Goal: Task Accomplishment & Management: Complete application form

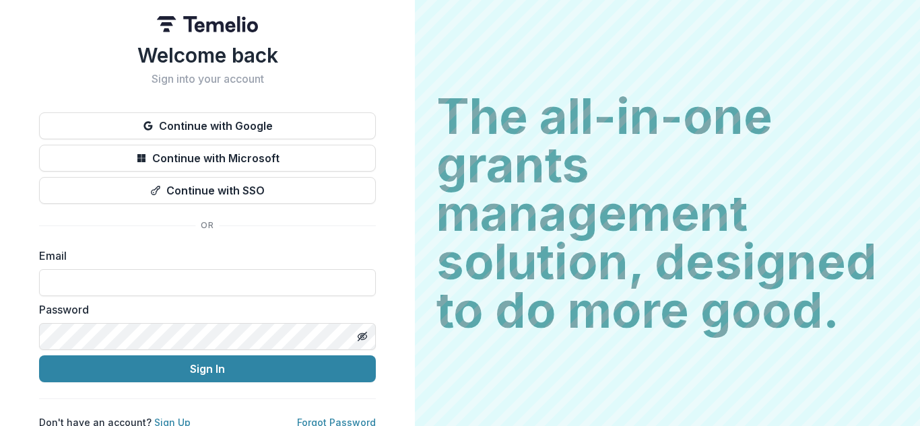
scroll to position [14, 0]
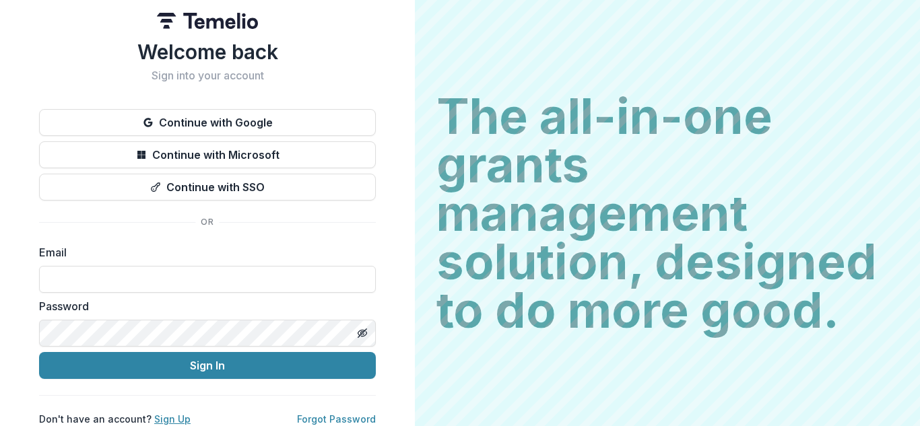
click at [163, 413] on link "Sign Up" at bounding box center [172, 418] width 36 height 11
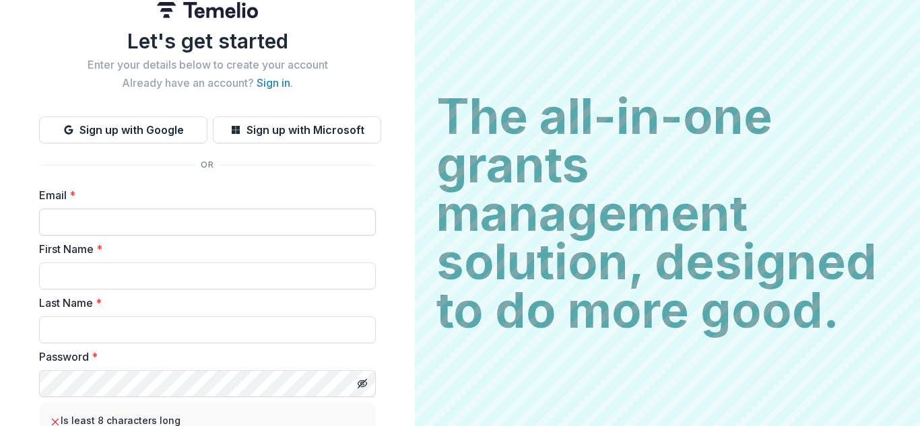
click at [263, 224] on input "Email *" at bounding box center [207, 222] width 337 height 27
type input "**********"
click at [203, 290] on input "First Name *" at bounding box center [207, 276] width 337 height 27
type input "*****"
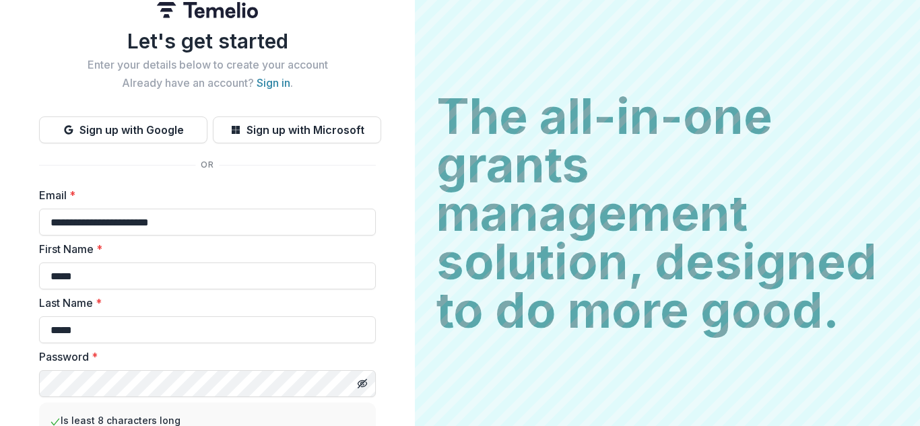
click at [362, 396] on div at bounding box center [362, 383] width 27 height 27
click at [358, 384] on icon "Toggle password visibility" at bounding box center [362, 383] width 11 height 11
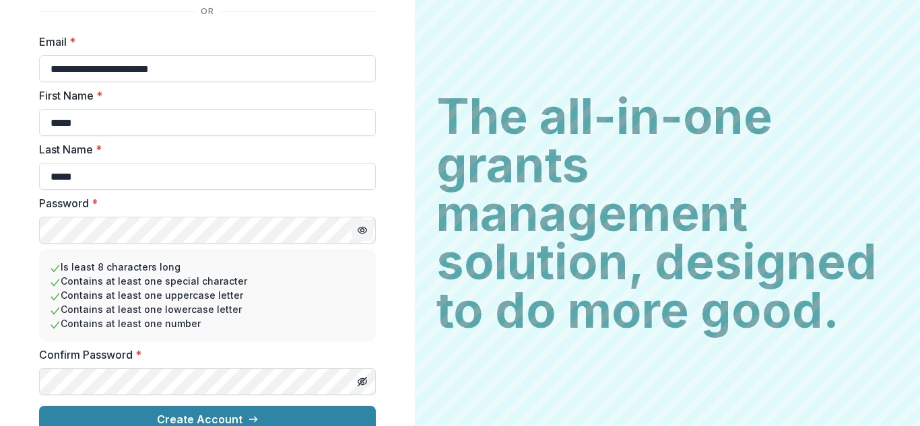
scroll to position [185, 0]
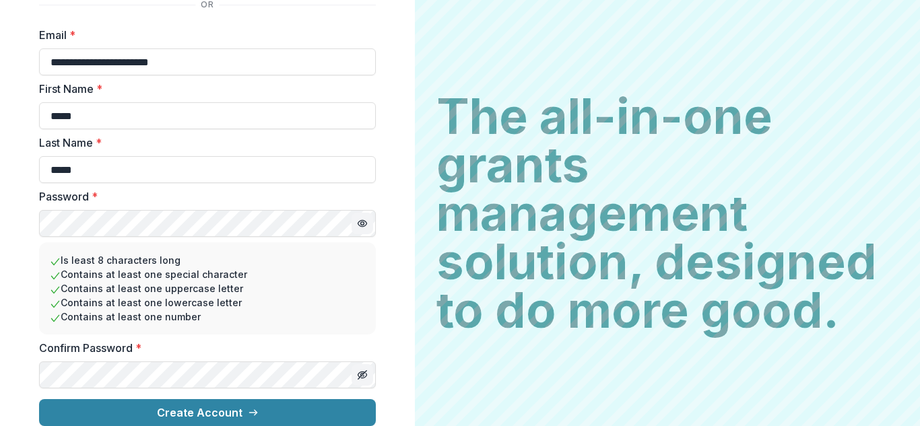
click at [363, 376] on icon "Toggle password visibility" at bounding box center [363, 376] width 1 height 1
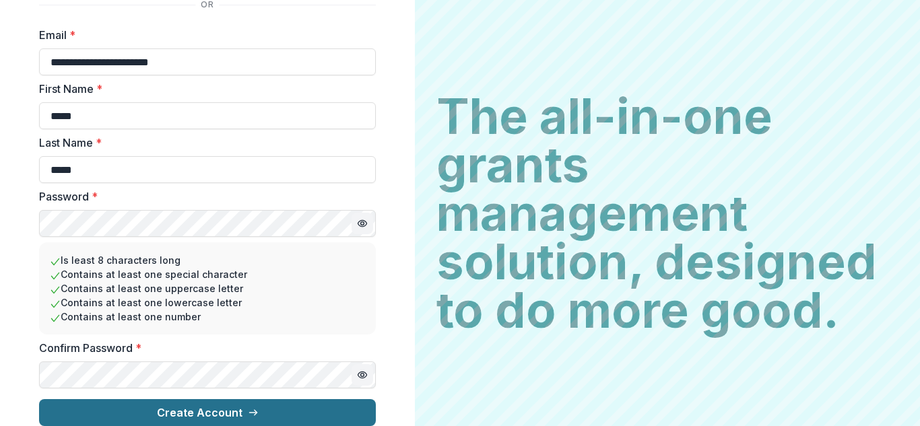
click at [274, 407] on button "Create Account" at bounding box center [207, 412] width 337 height 27
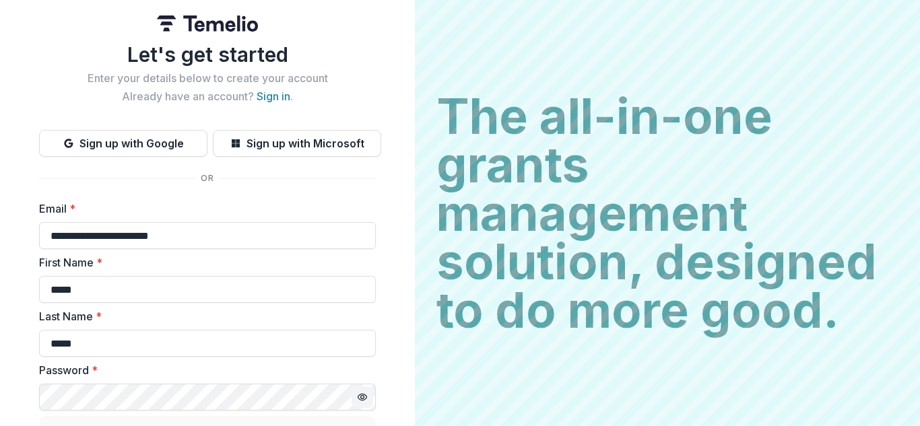
scroll to position [0, 0]
click at [202, 66] on h1 "Let's get started" at bounding box center [207, 55] width 337 height 24
click at [273, 94] on link "Sign in" at bounding box center [274, 96] width 34 height 13
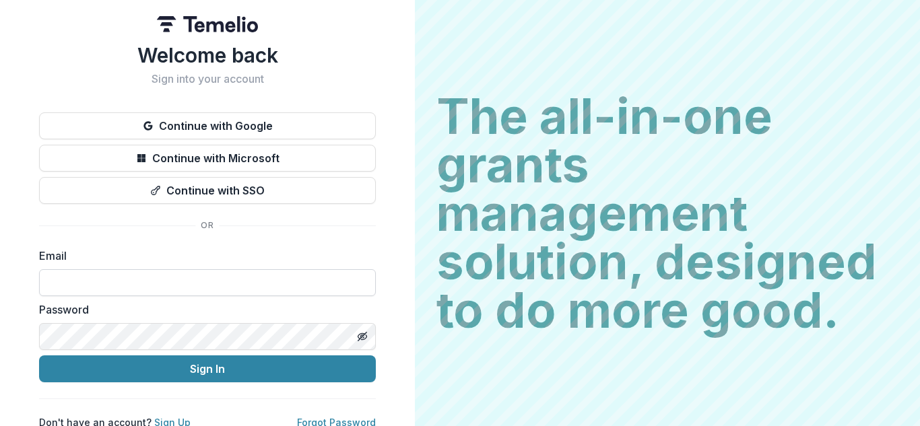
click at [133, 277] on input at bounding box center [207, 282] width 337 height 27
type input "**********"
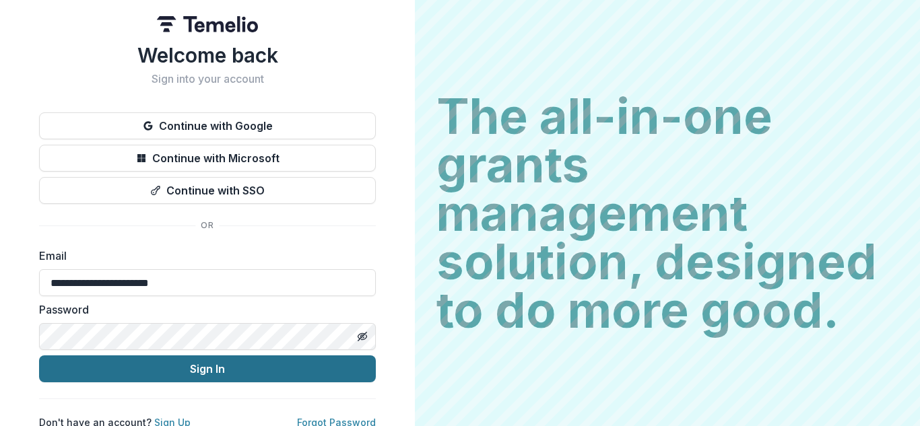
click at [176, 369] on button "Sign In" at bounding box center [207, 369] width 337 height 27
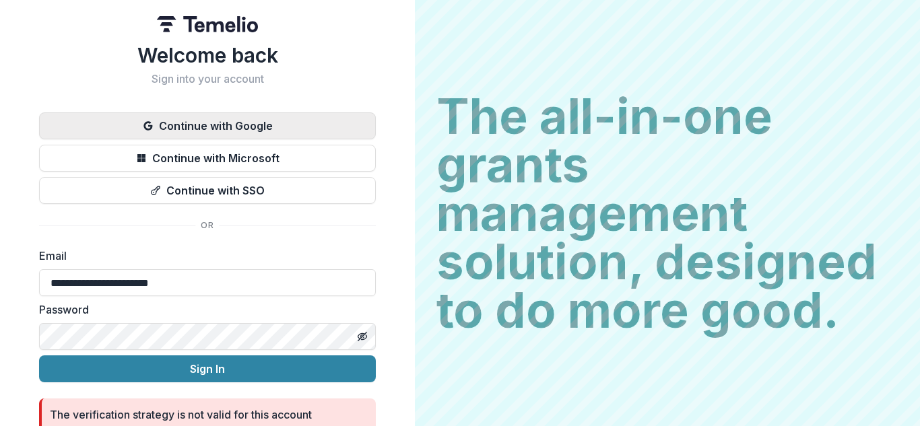
click at [269, 133] on button "Continue with Google" at bounding box center [207, 125] width 337 height 27
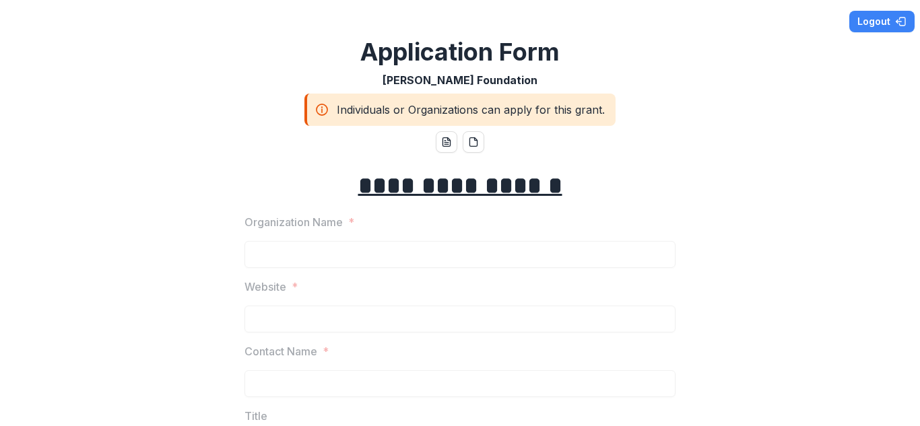
drag, startPoint x: 915, startPoint y: 38, endPoint x: 918, endPoint y: 86, distance: 47.9
click at [918, 86] on div "**********" at bounding box center [460, 213] width 920 height 426
click at [867, 17] on button "Logout" at bounding box center [881, 22] width 65 height 22
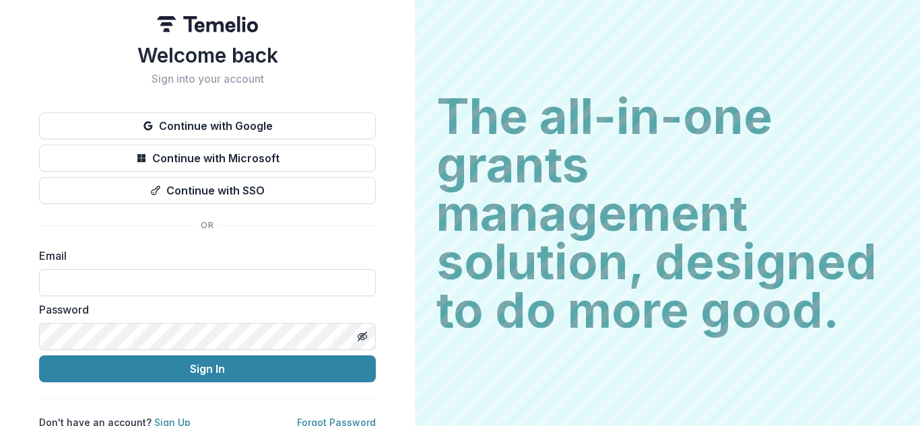
click at [176, 417] on link "Sign Up" at bounding box center [172, 422] width 36 height 11
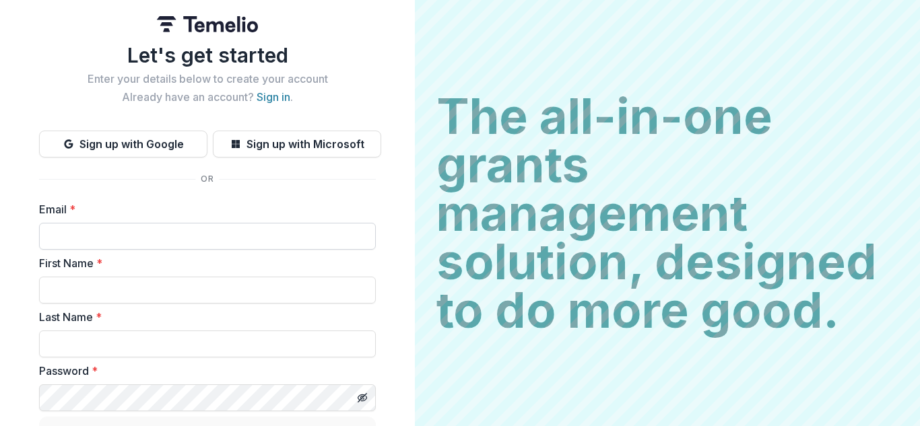
click at [230, 244] on input "Email *" at bounding box center [207, 236] width 337 height 27
type input "**********"
click at [189, 290] on input "First Name *" at bounding box center [207, 290] width 337 height 27
type input "*****"
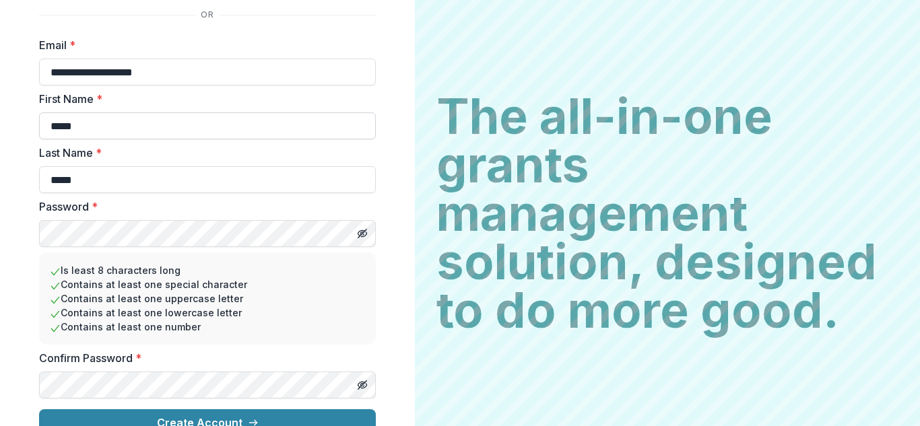
scroll to position [168, 0]
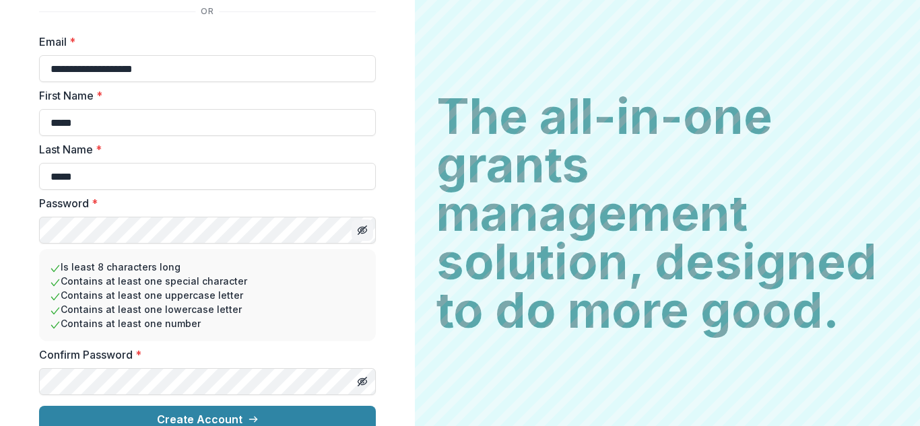
click at [360, 230] on line "Toggle password visibility" at bounding box center [362, 230] width 8 height 8
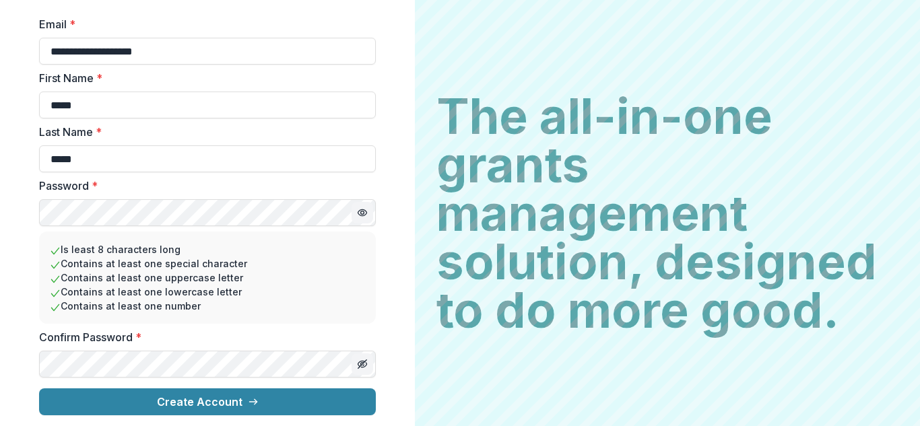
click at [363, 365] on icon "Toggle password visibility" at bounding box center [363, 365] width 1 height 1
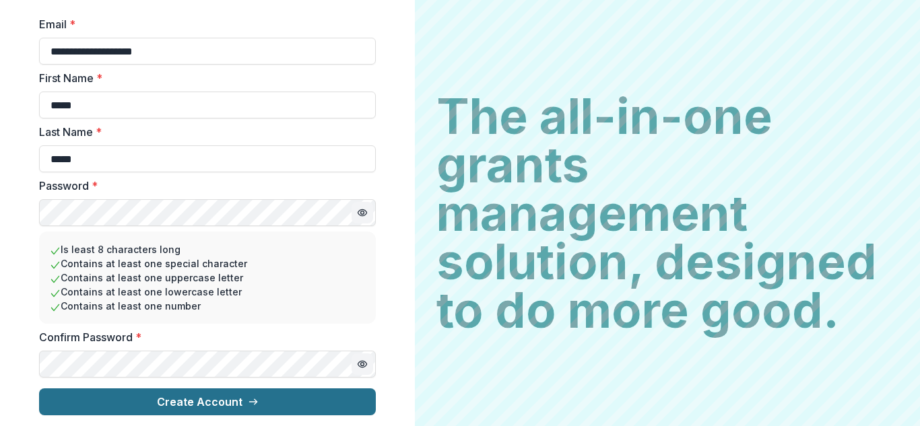
click at [274, 406] on button "Create Account" at bounding box center [207, 402] width 337 height 27
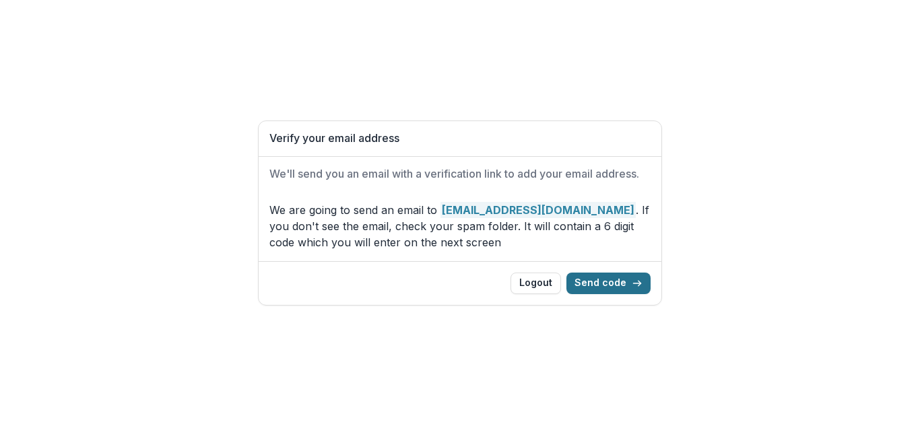
click at [604, 283] on button "Send code" at bounding box center [608, 284] width 84 height 22
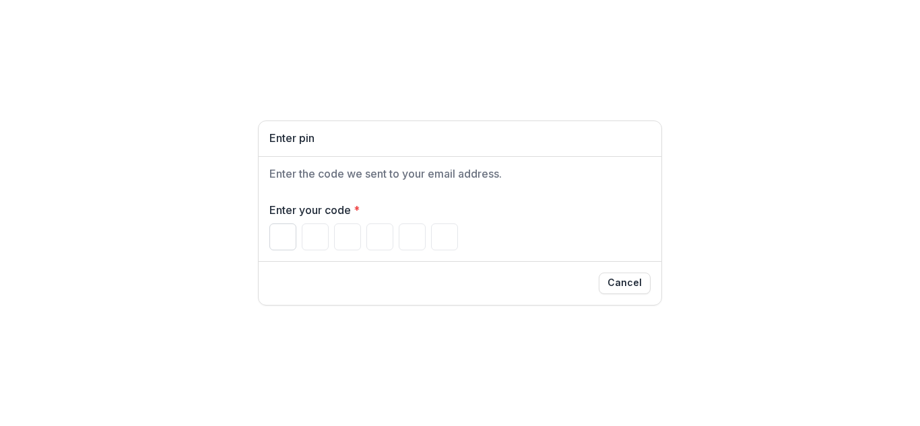
click at [282, 232] on input "Please enter your pin code" at bounding box center [282, 237] width 27 height 27
type input "*"
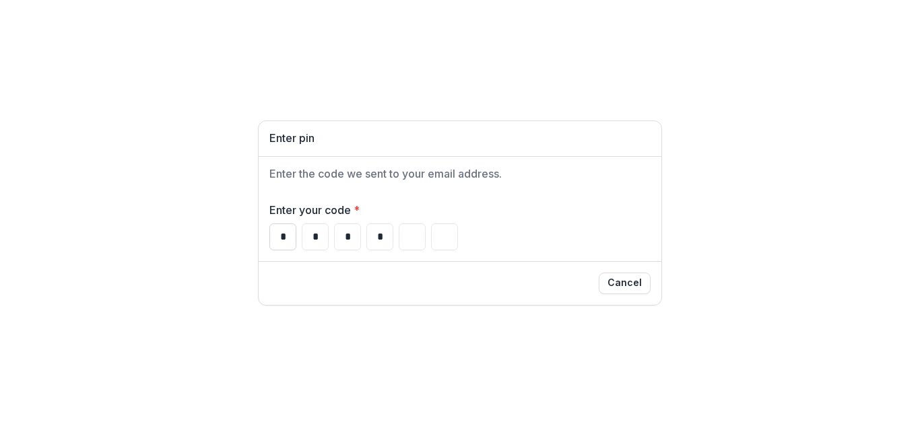
type input "*"
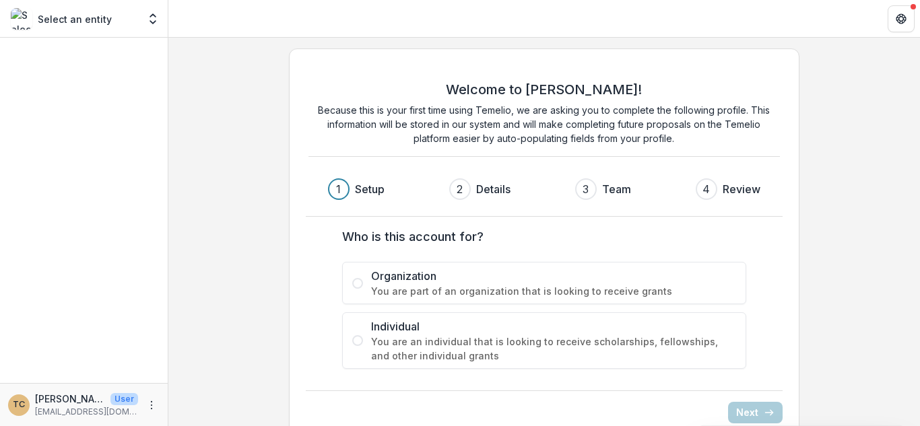
click at [450, 277] on span "Organization" at bounding box center [553, 276] width 365 height 16
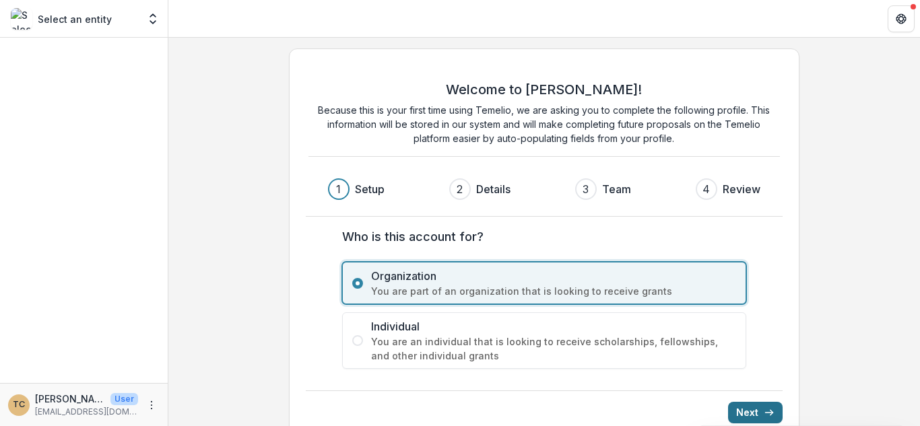
click at [734, 411] on button "Next" at bounding box center [755, 413] width 55 height 22
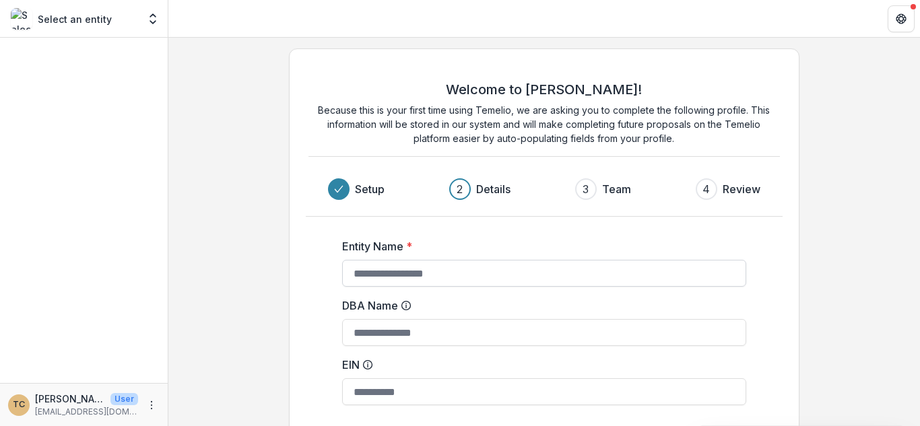
click at [562, 265] on input "Entity Name *" at bounding box center [544, 273] width 404 height 27
type input "**********"
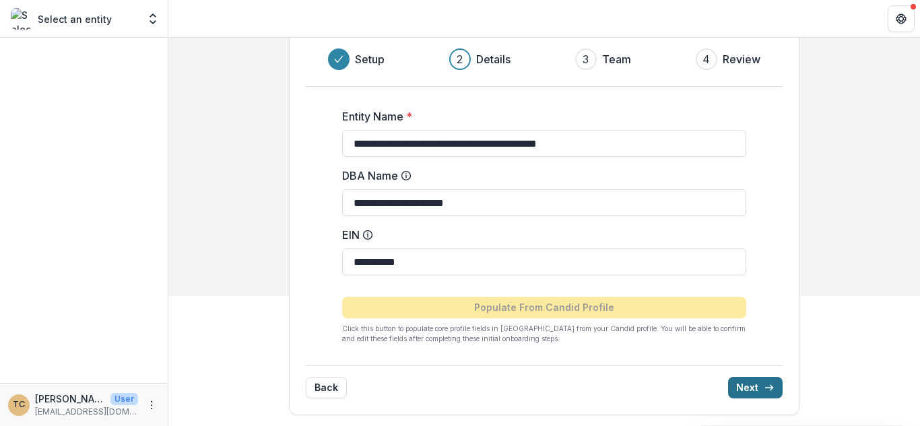
click at [743, 386] on button "Next" at bounding box center [755, 388] width 55 height 22
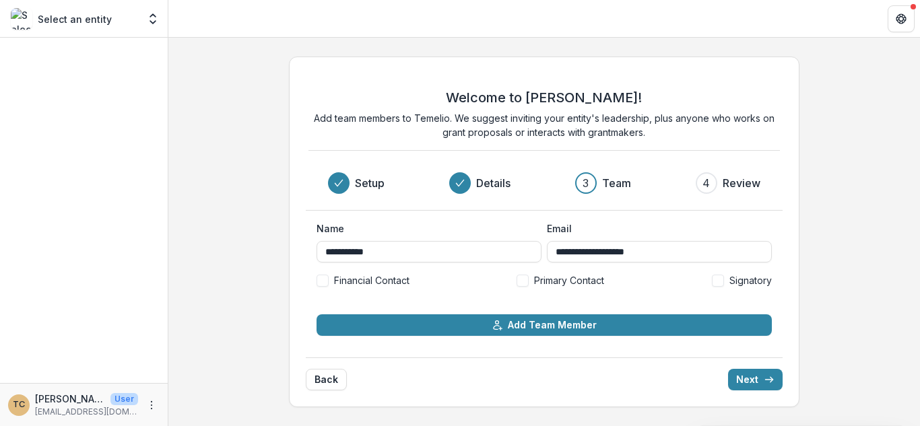
click at [582, 283] on span "Primary Contact" at bounding box center [569, 280] width 70 height 14
click at [753, 384] on button "Next" at bounding box center [755, 380] width 55 height 22
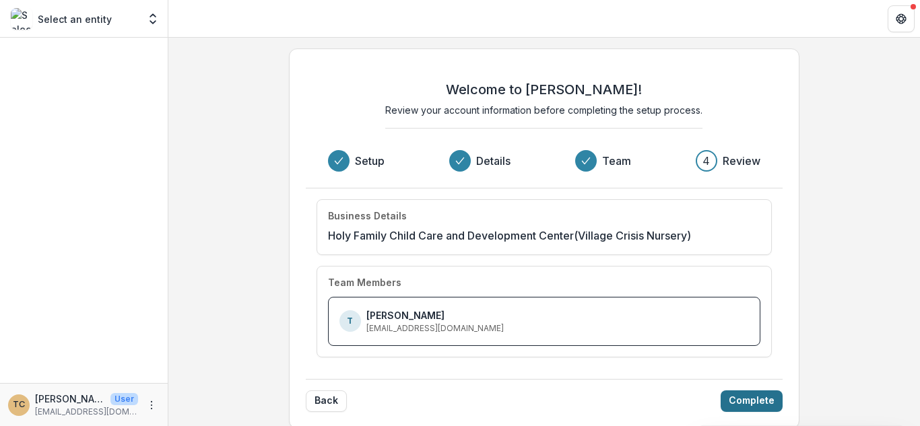
click at [749, 403] on button "Complete" at bounding box center [751, 402] width 62 height 22
